Goal: Complete application form

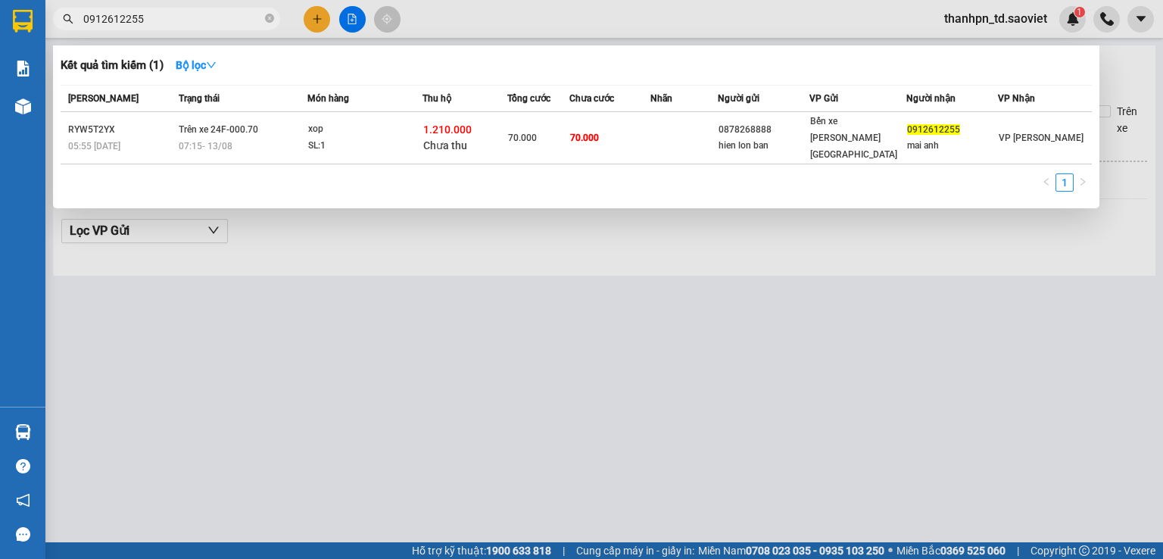
click at [206, 20] on input "0912612255" at bounding box center [172, 19] width 179 height 17
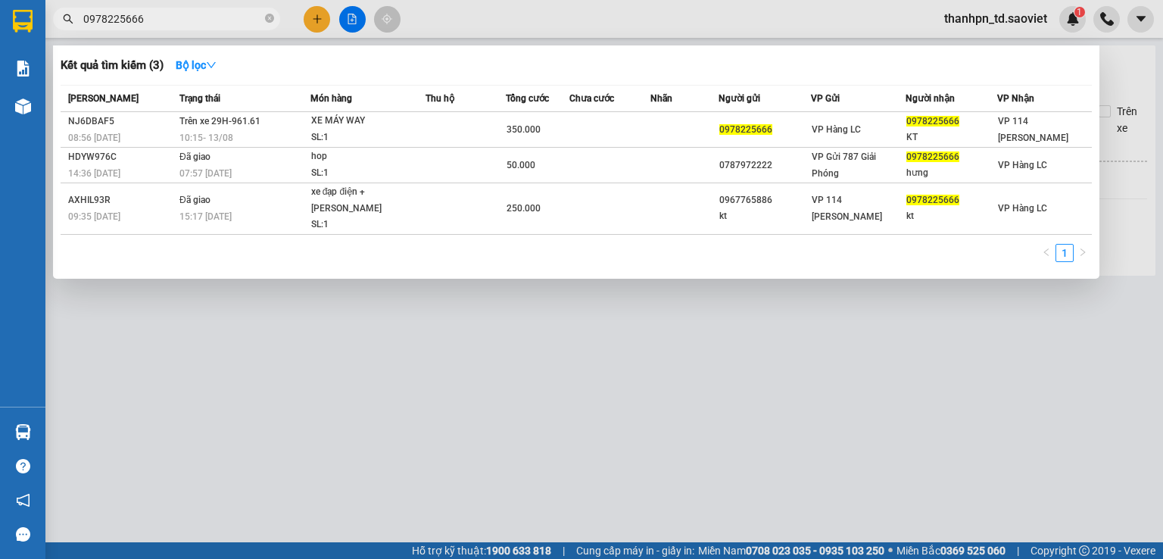
click at [206, 19] on input "0978225666" at bounding box center [172, 19] width 179 height 17
paste input "85376326kt"
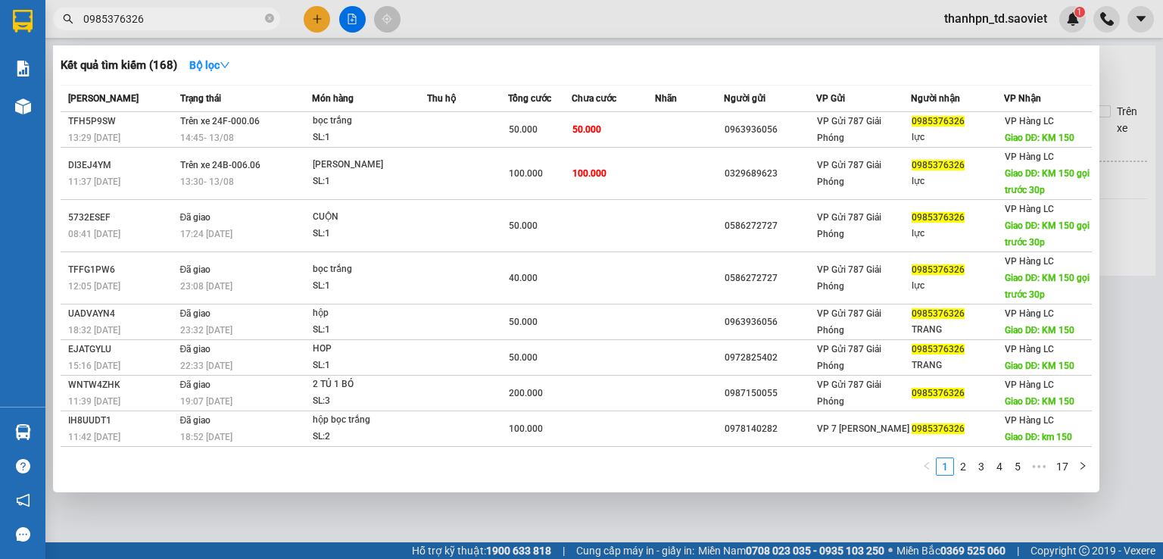
click at [144, 22] on input "0985376326" at bounding box center [172, 19] width 179 height 17
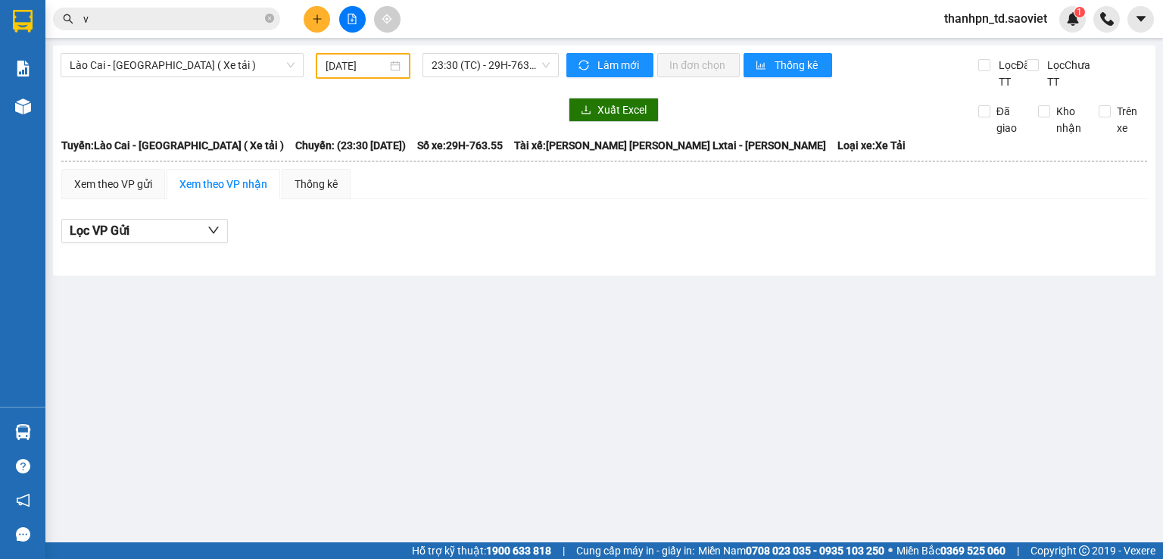
click at [142, 22] on input "v" at bounding box center [172, 19] width 179 height 17
paste input "0961951118"
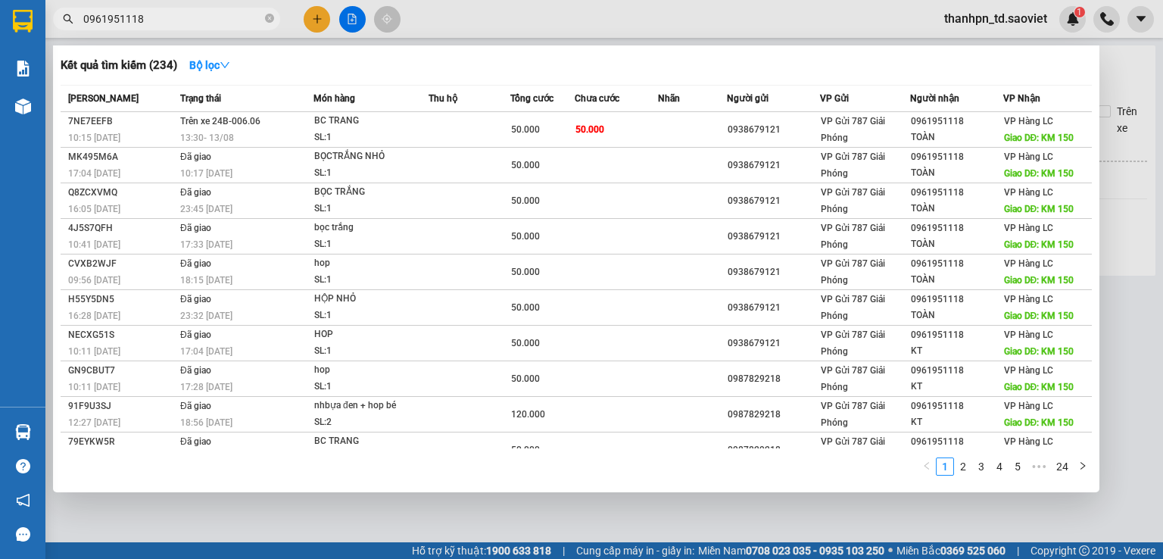
click at [173, 13] on input "0961951118" at bounding box center [172, 19] width 179 height 17
paste input "0868823669"
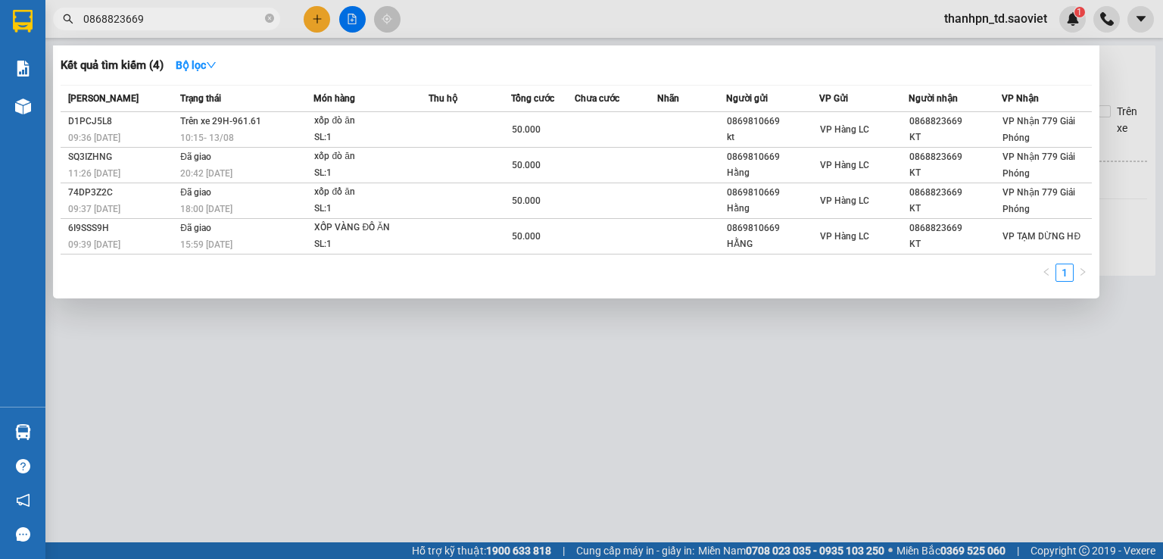
type input "0868823669"
